Goal: Navigation & Orientation: Find specific page/section

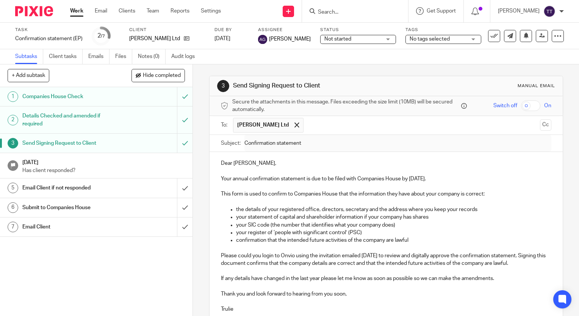
scroll to position [85, 0]
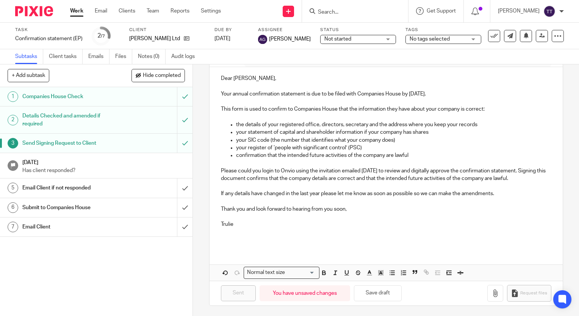
click at [76, 9] on link "Work" at bounding box center [76, 11] width 13 height 8
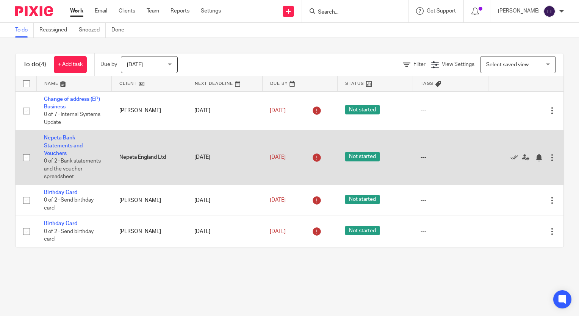
click at [85, 146] on td "Nepeta Bank Statements and Vouchers 0 of 2 · Bank statements and the voucher sp…" at bounding box center [73, 157] width 75 height 55
click at [67, 142] on td "Nepeta Bank Statements and Vouchers 0 of 2 · Bank statements and the voucher sp…" at bounding box center [73, 157] width 75 height 55
click at [65, 147] on link "Nepeta Bank Statements and Vouchers" at bounding box center [63, 145] width 39 height 21
